Goal: Task Accomplishment & Management: Complete application form

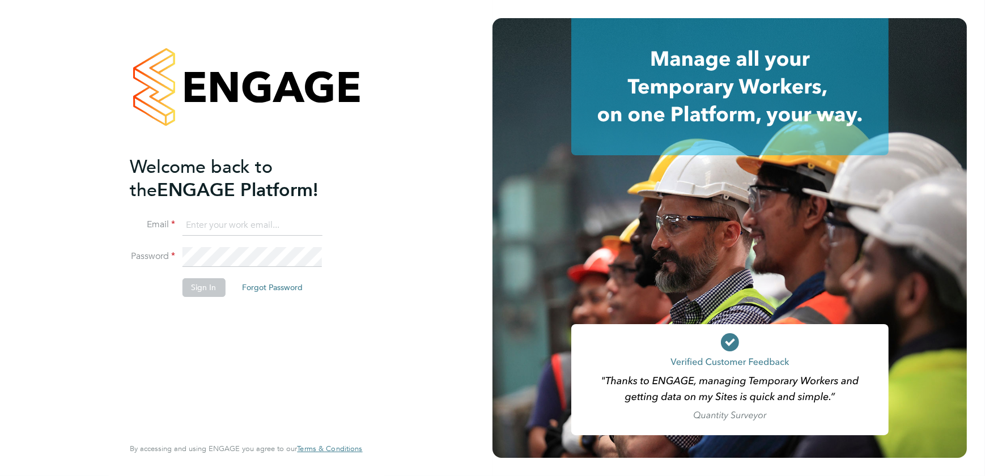
type input "[PERSON_NAME][EMAIL_ADDRESS][DOMAIN_NAME]"
click at [199, 278] on button "Sign In" at bounding box center [203, 287] width 43 height 18
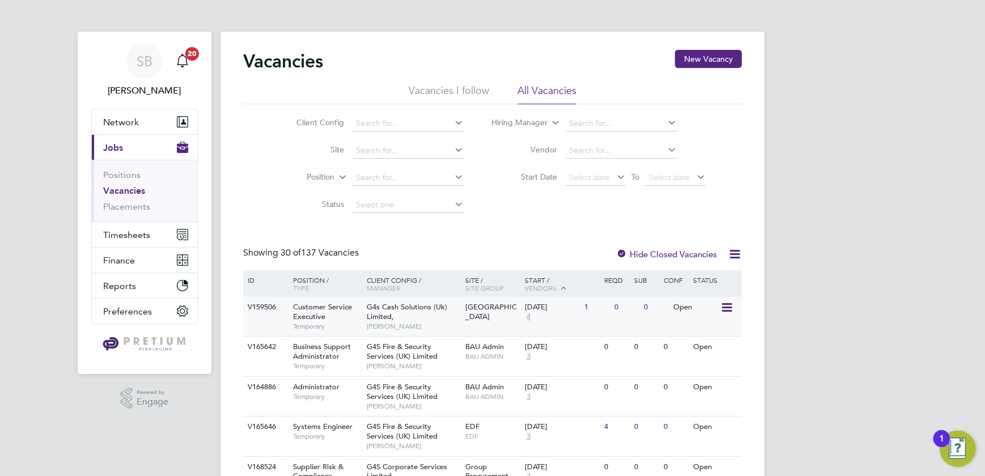
click at [372, 310] on span "G4s Cash Solutions (Uk) Limited," at bounding box center [407, 311] width 80 height 19
